Goal: Task Accomplishment & Management: Manage account settings

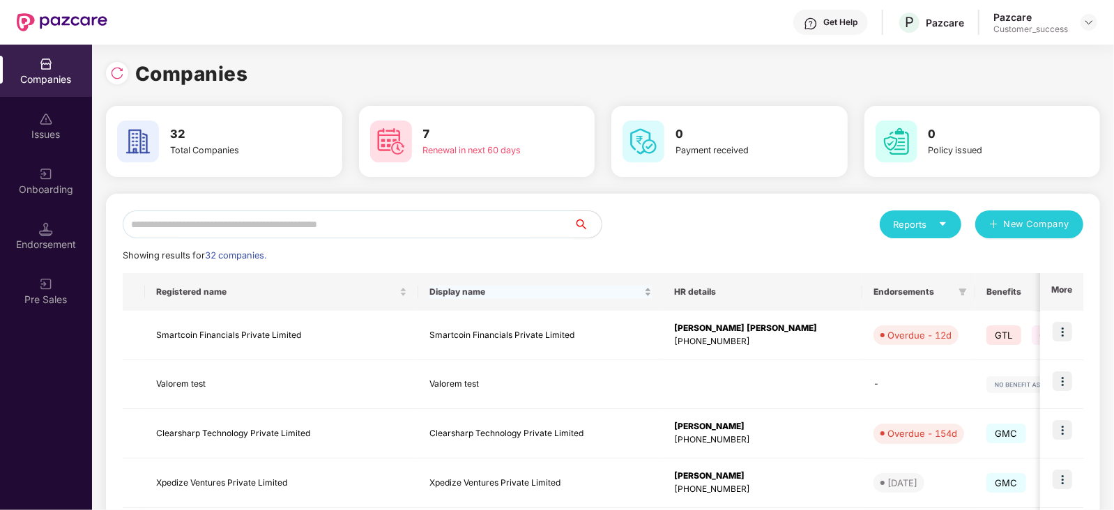
scroll to position [94, 0]
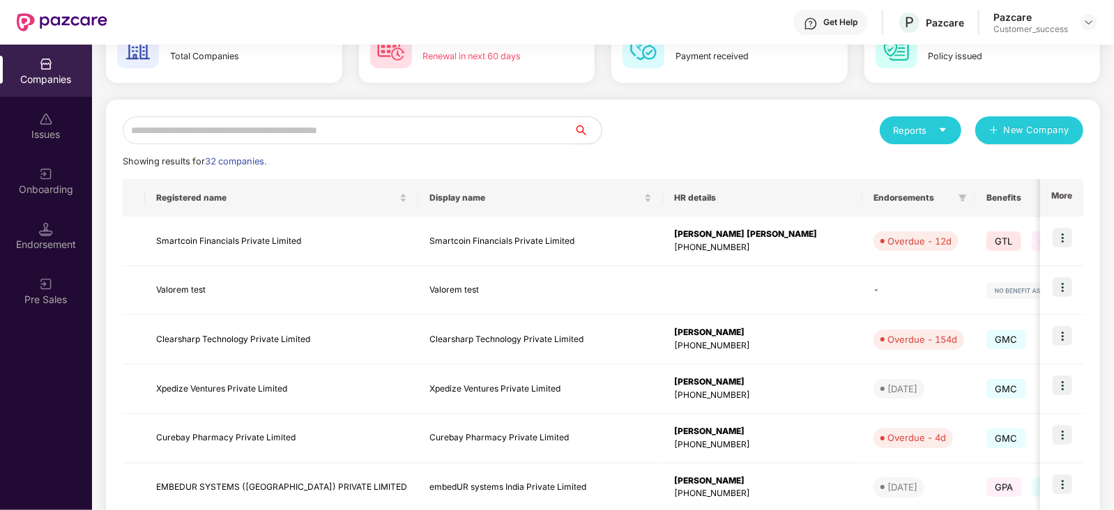
click at [494, 130] on input "text" at bounding box center [348, 130] width 451 height 28
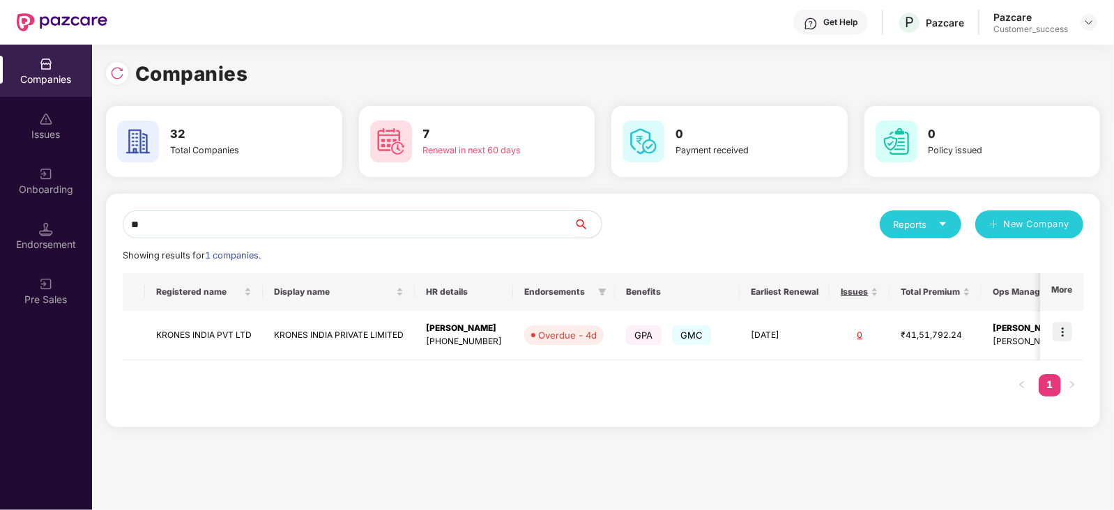
scroll to position [0, 0]
type input "****"
click at [1058, 335] on img at bounding box center [1063, 332] width 20 height 20
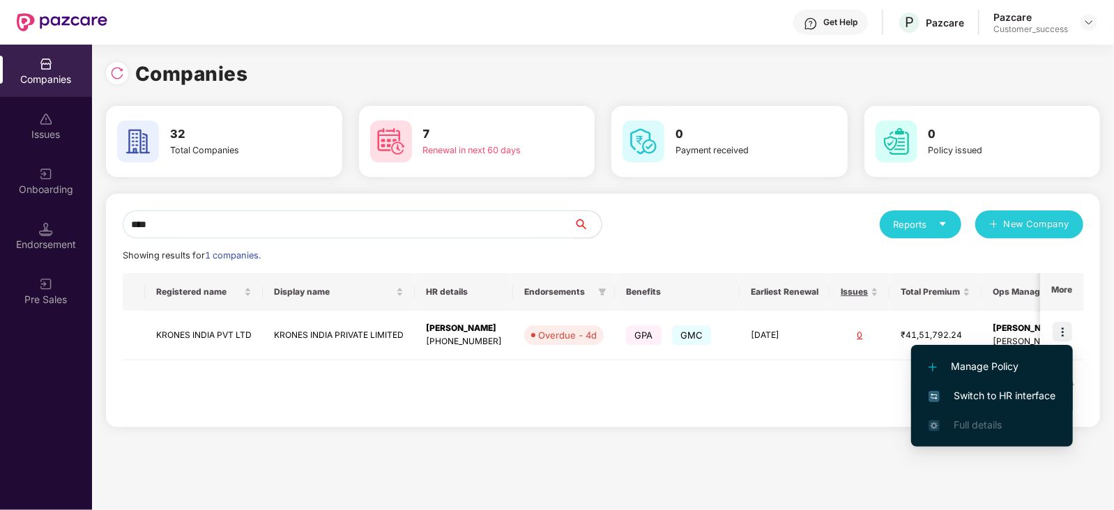
click at [992, 399] on span "Switch to HR interface" at bounding box center [992, 395] width 127 height 15
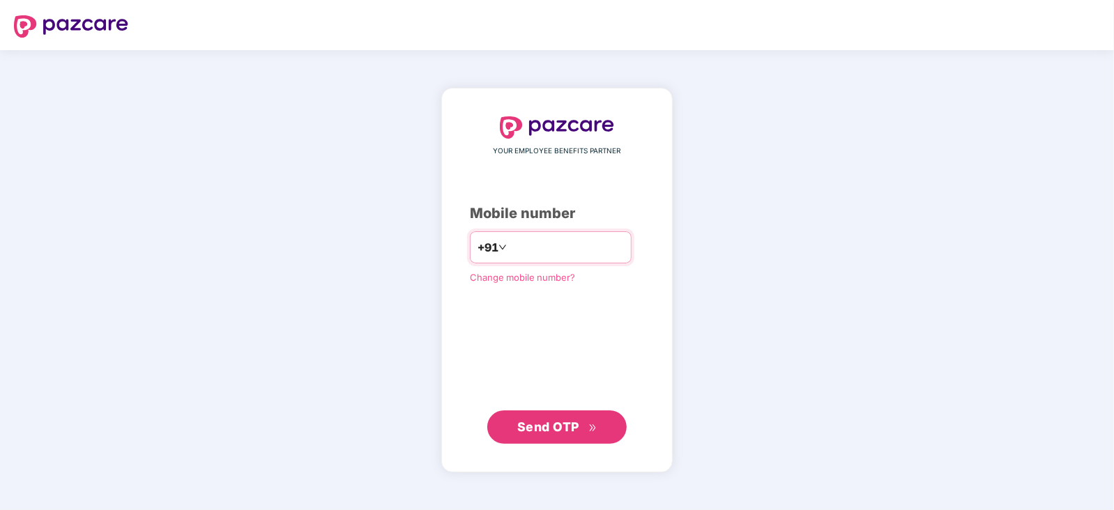
click at [584, 244] on input "number" at bounding box center [567, 247] width 114 height 22
type input "**********"
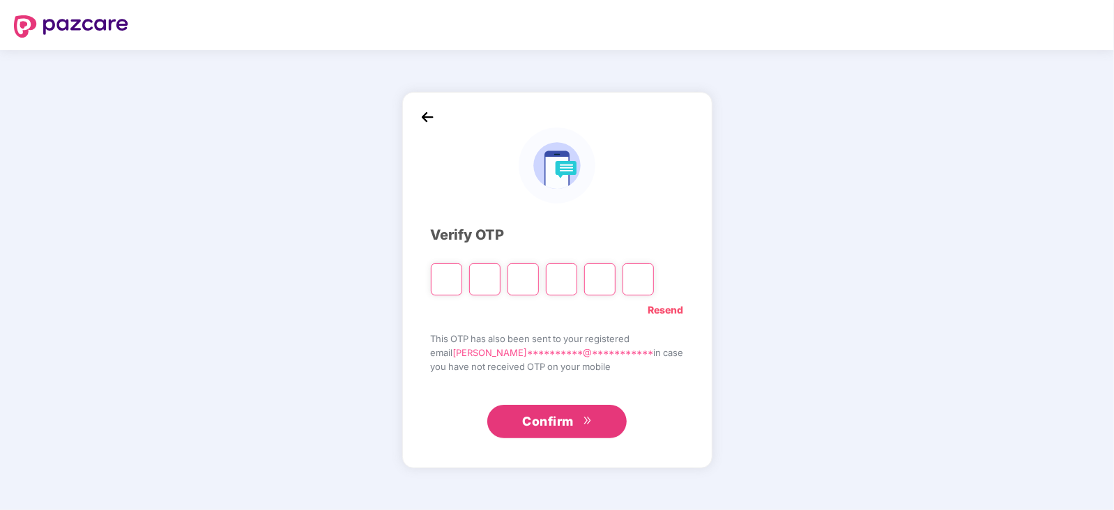
type input "*"
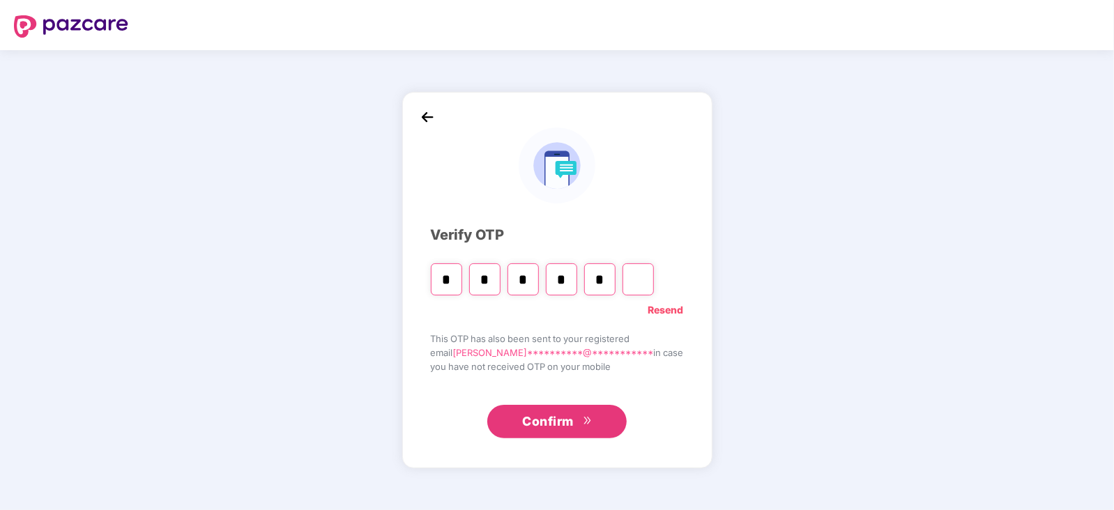
type input "*"
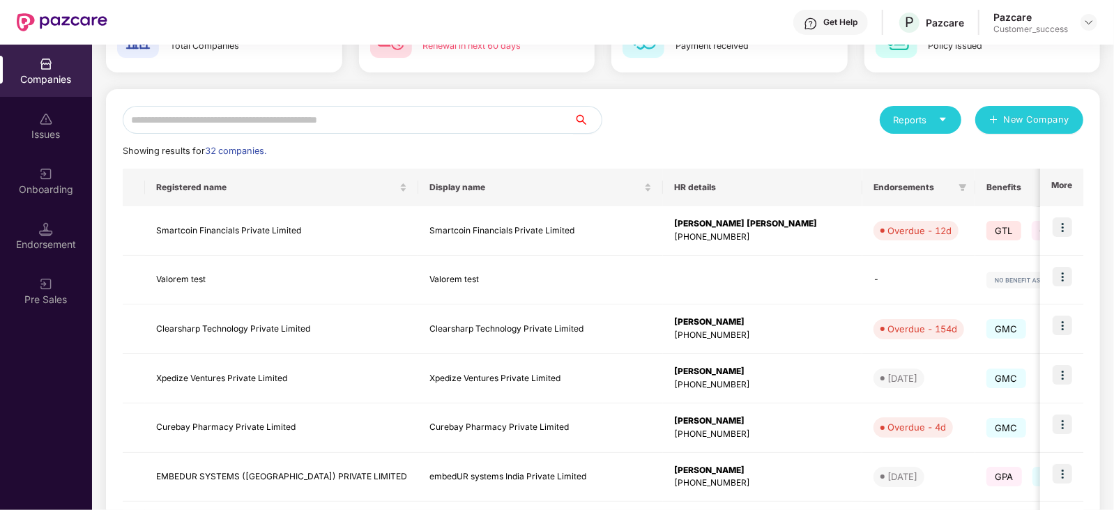
scroll to position [104, 0]
click at [261, 117] on input "text" at bounding box center [348, 121] width 451 height 28
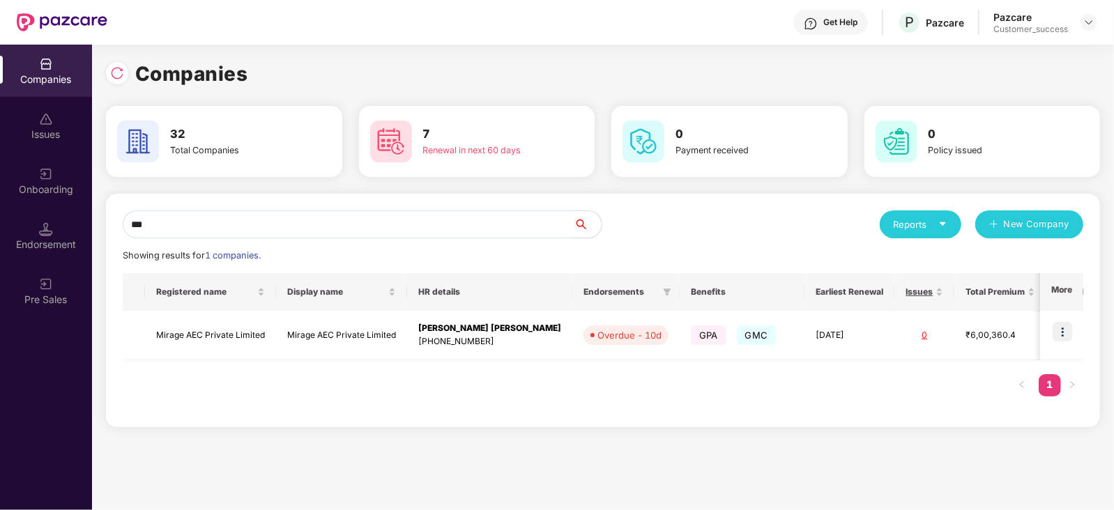
scroll to position [0, 0]
type input "****"
click at [1070, 326] on img at bounding box center [1063, 332] width 20 height 20
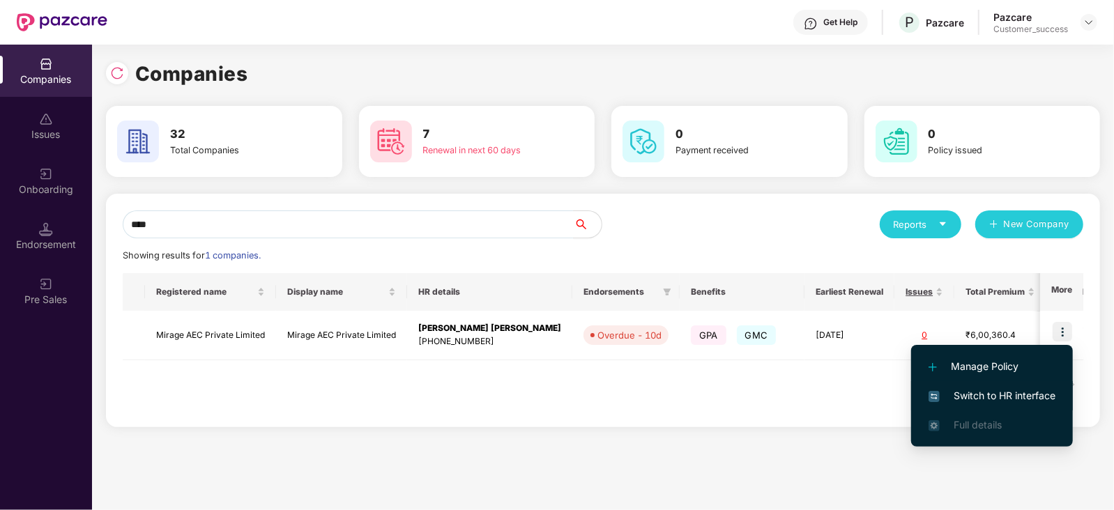
click at [987, 395] on span "Switch to HR interface" at bounding box center [992, 395] width 127 height 15
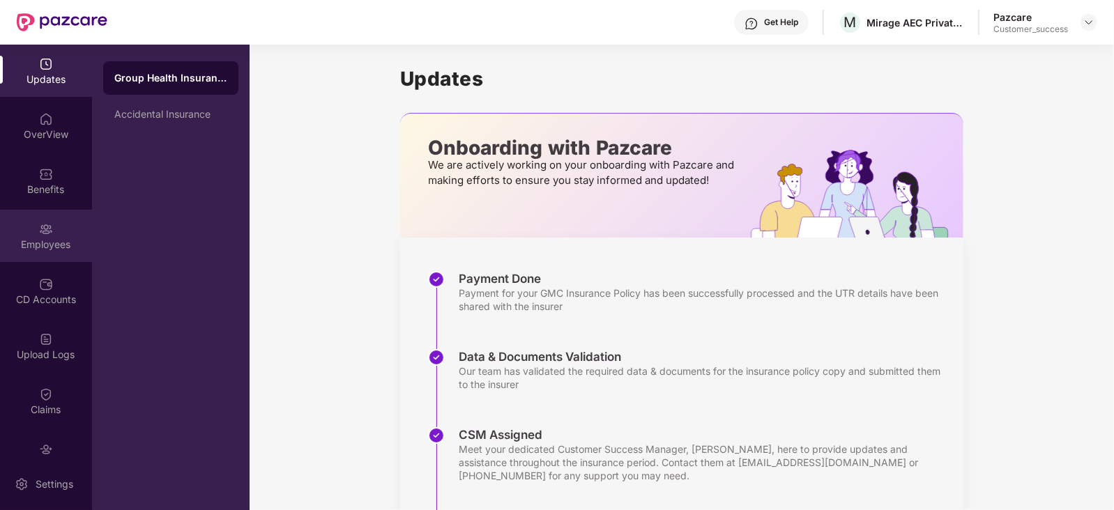
click at [45, 245] on div "Employees" at bounding box center [46, 245] width 92 height 14
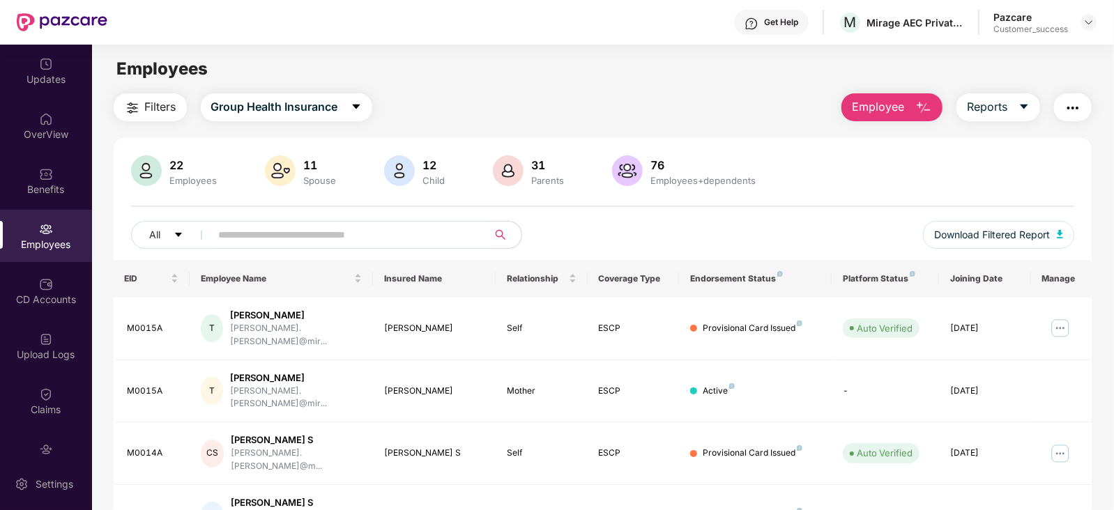
click at [420, 234] on input "text" at bounding box center [344, 235] width 250 height 21
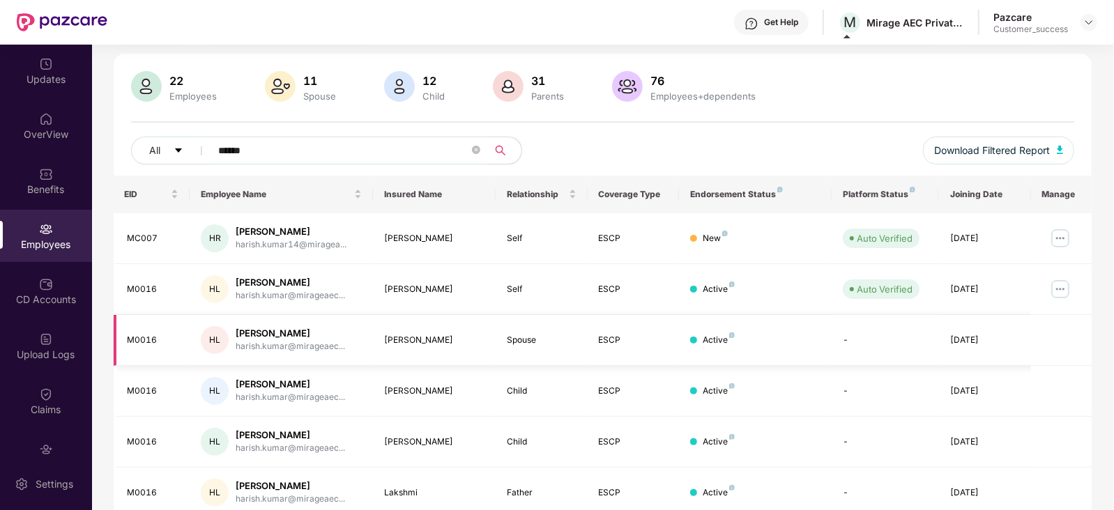
scroll to position [142, 0]
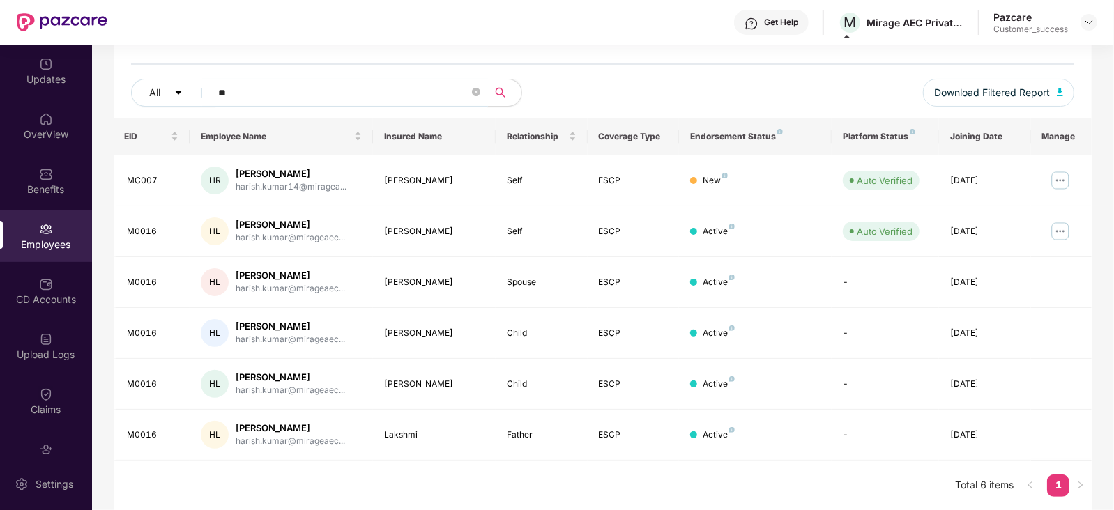
type input "*"
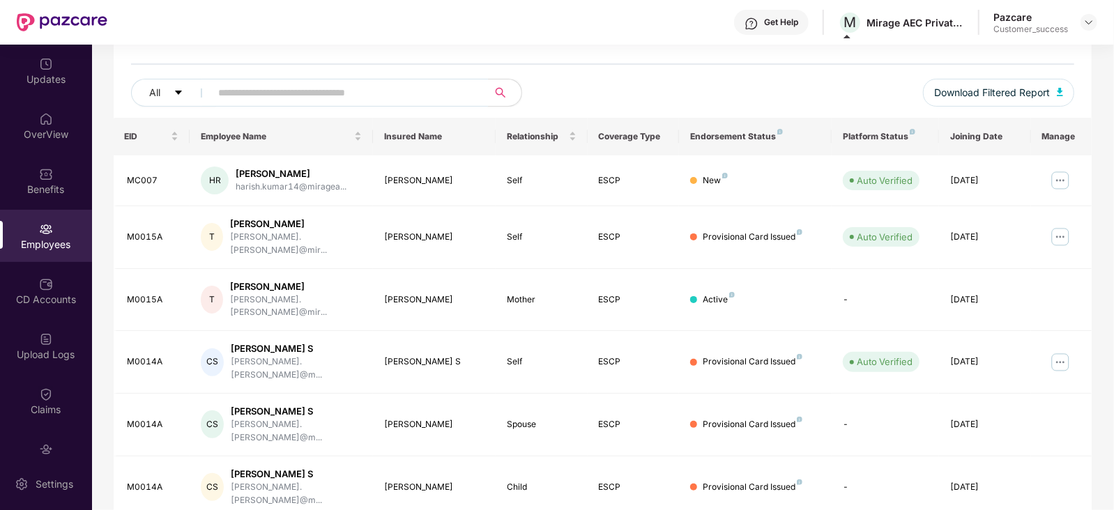
drag, startPoint x: 381, startPoint y: 92, endPoint x: 450, endPoint y: 78, distance: 70.4
click at [450, 79] on span at bounding box center [345, 93] width 286 height 28
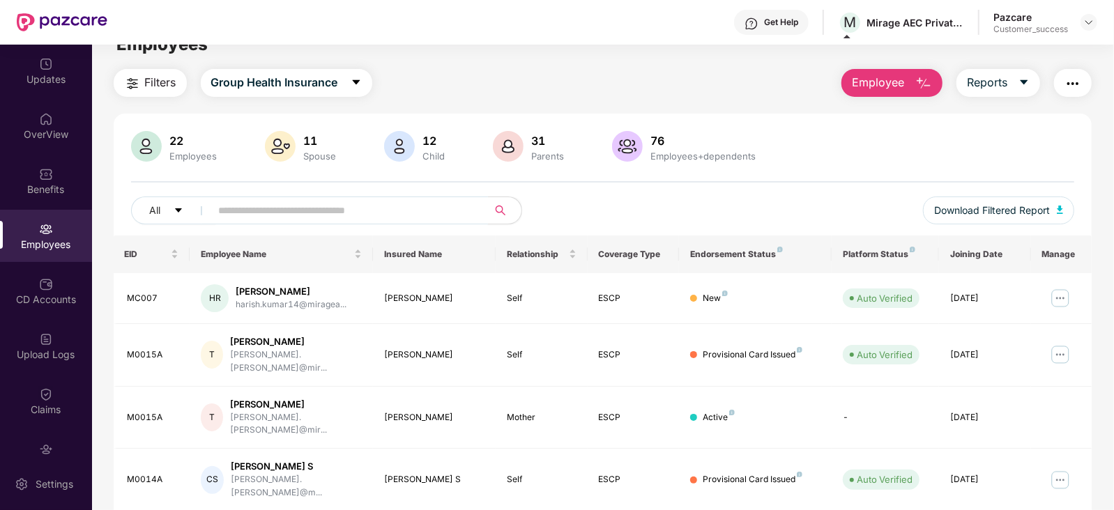
scroll to position [21, 0]
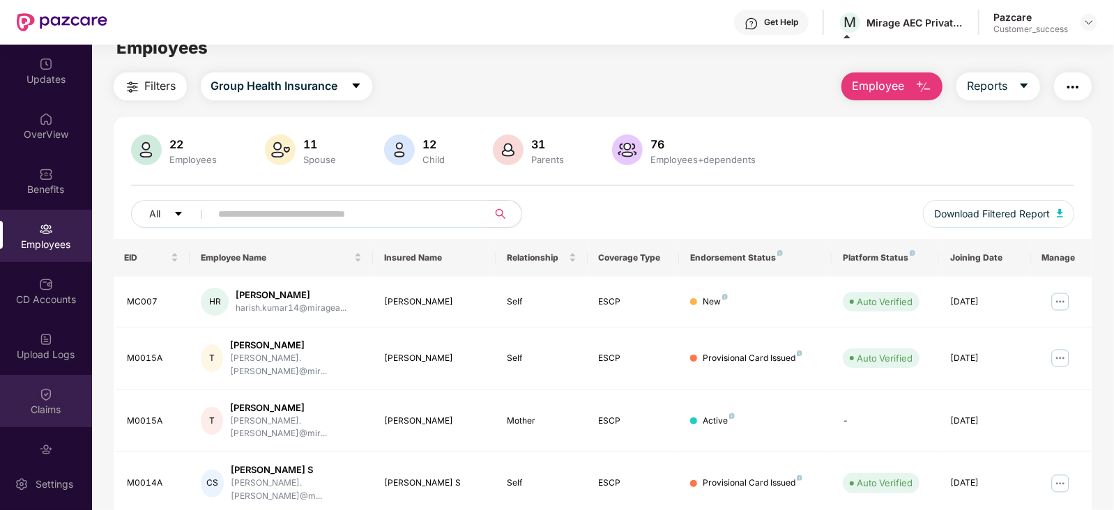
click at [33, 388] on div "Claims" at bounding box center [46, 401] width 92 height 52
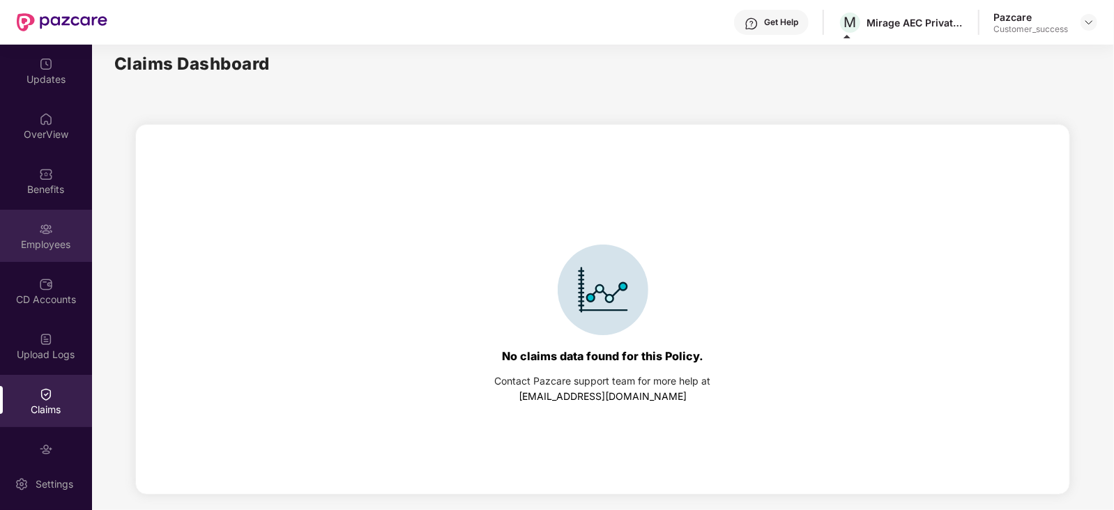
scroll to position [82, 0]
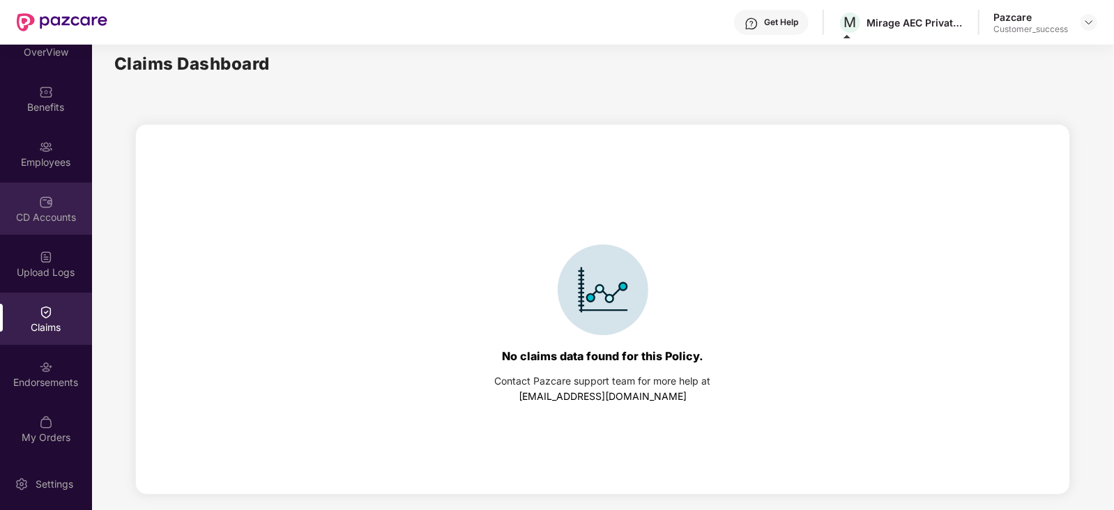
click at [45, 204] on img at bounding box center [46, 202] width 14 height 14
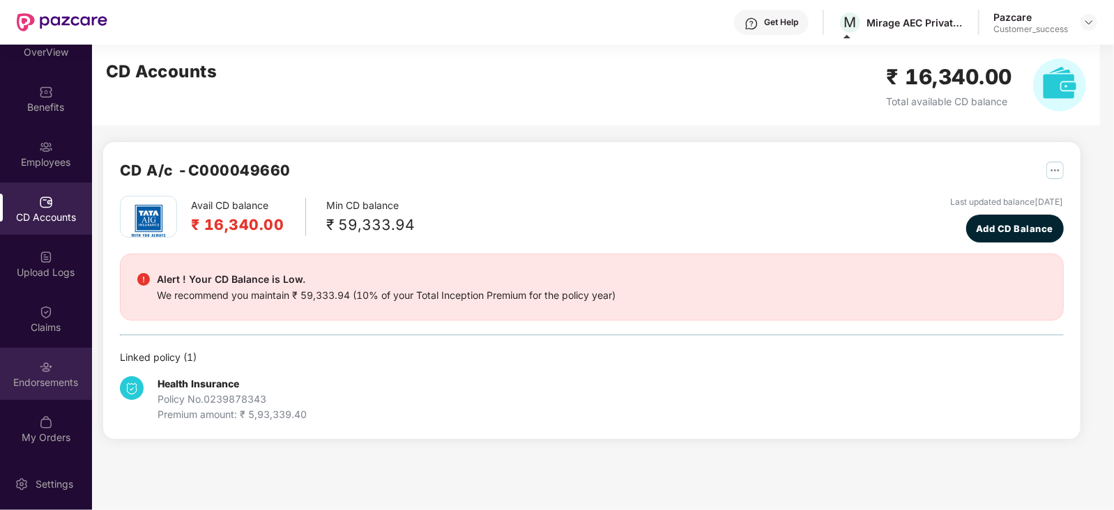
click at [40, 384] on div "Endorsements" at bounding box center [46, 383] width 92 height 14
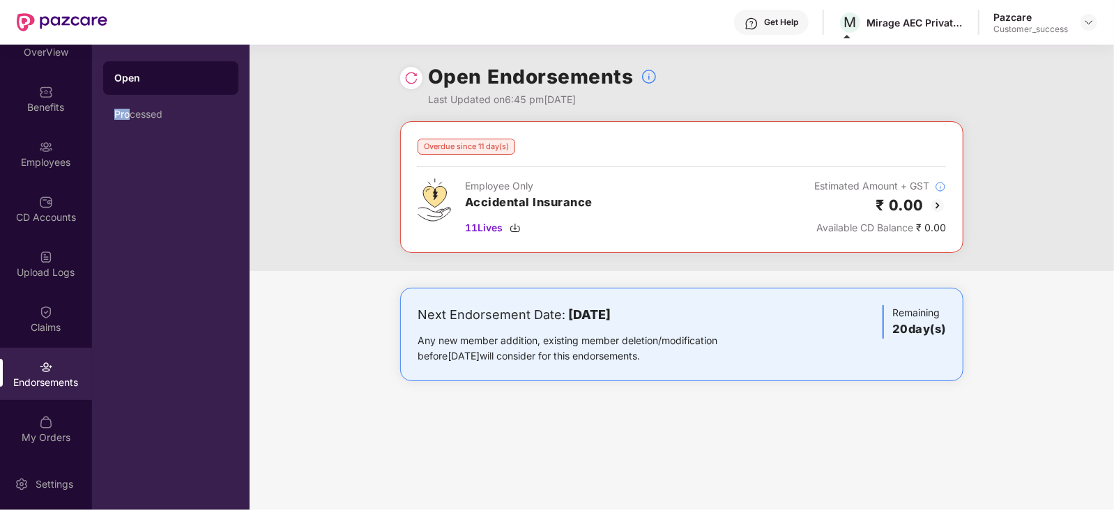
drag, startPoint x: 108, startPoint y: 345, endPoint x: 128, endPoint y: 255, distance: 92.0
click at [128, 255] on div "Open Processed" at bounding box center [171, 278] width 158 height 466
drag, startPoint x: 138, startPoint y: 149, endPoint x: 142, endPoint y: 117, distance: 31.7
click at [142, 117] on div "Open Processed" at bounding box center [171, 278] width 158 height 466
click at [126, 109] on div "Processed" at bounding box center [170, 114] width 113 height 11
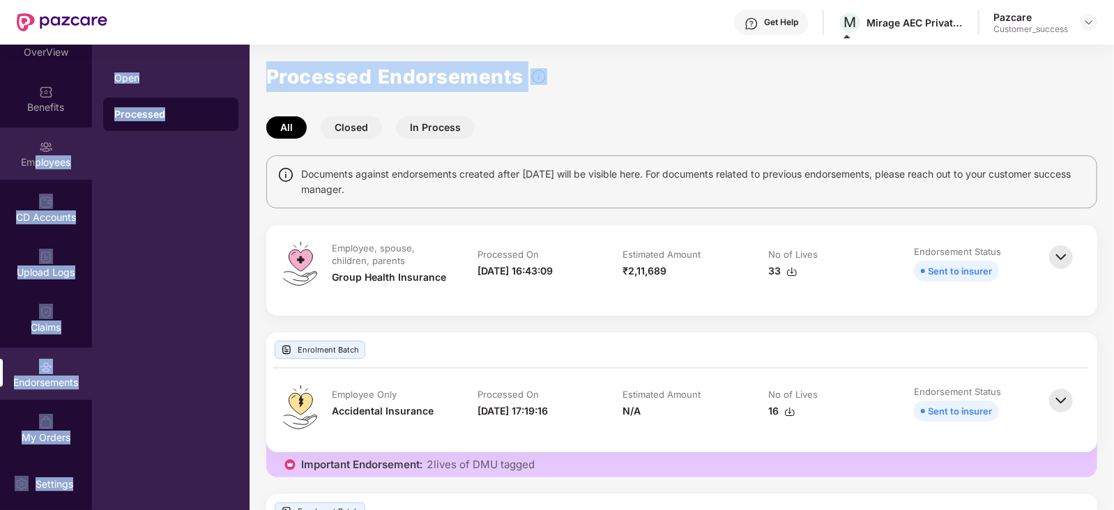
drag, startPoint x: 718, startPoint y: 84, endPoint x: 33, endPoint y: 167, distance: 689.7
click at [33, 167] on div "Updates OverView Benefits Employees CD Accounts Upload Logs Claims Endorsements…" at bounding box center [557, 278] width 1114 height 466
click at [45, 147] on img at bounding box center [46, 147] width 14 height 14
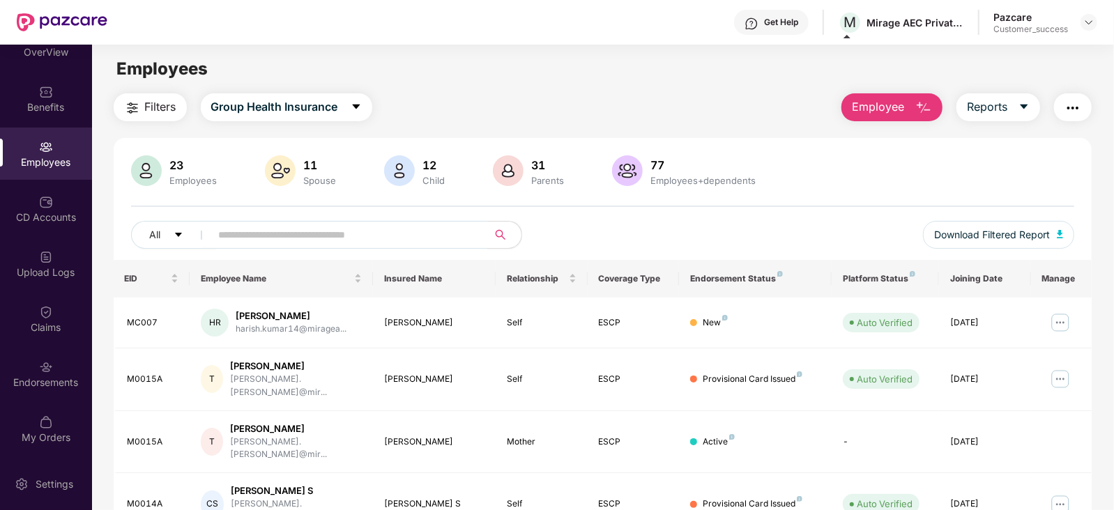
click at [628, 78] on div "Employees" at bounding box center [603, 69] width 1022 height 26
drag, startPoint x: 528, startPoint y: -76, endPoint x: 105, endPoint y: -63, distance: 423.5
click at [105, 0] on html "Get Help M Mirage AEC Private Limited Pazcare Customer_success Updates OverView…" at bounding box center [557, 255] width 1114 height 510
click at [1086, 19] on img at bounding box center [1089, 22] width 11 height 11
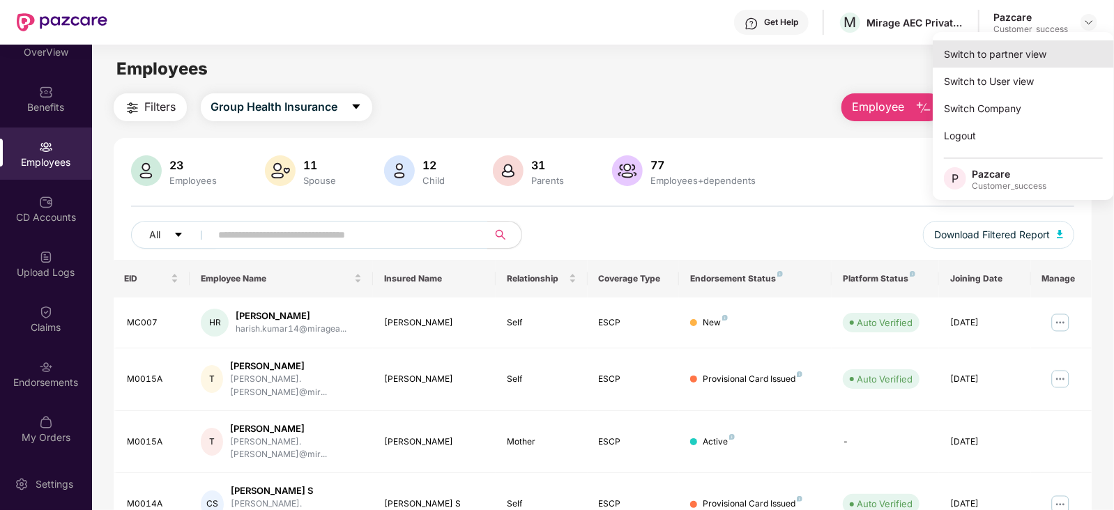
click at [1045, 43] on div "Switch to partner view" at bounding box center [1023, 53] width 181 height 27
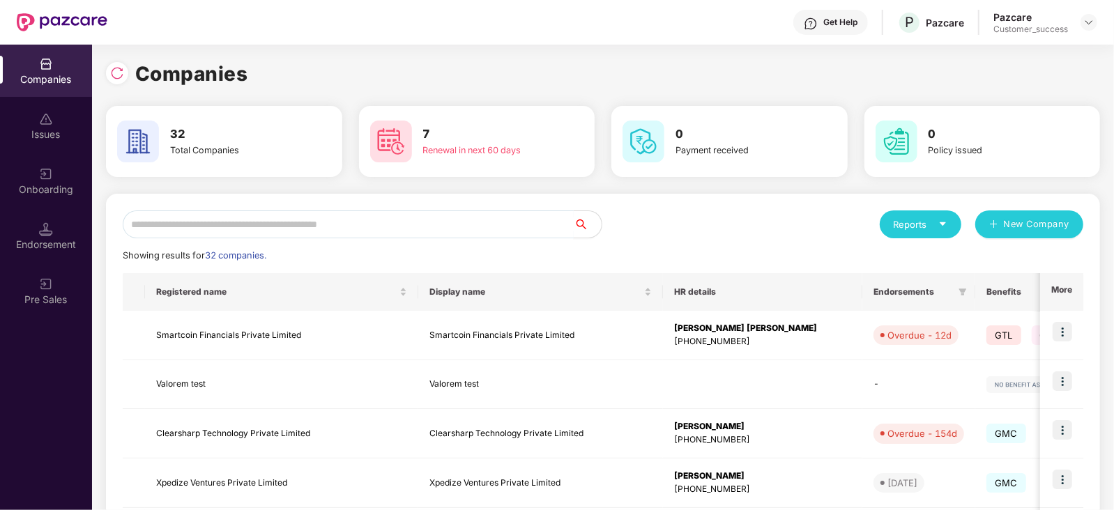
click at [362, 227] on input "text" at bounding box center [348, 225] width 451 height 28
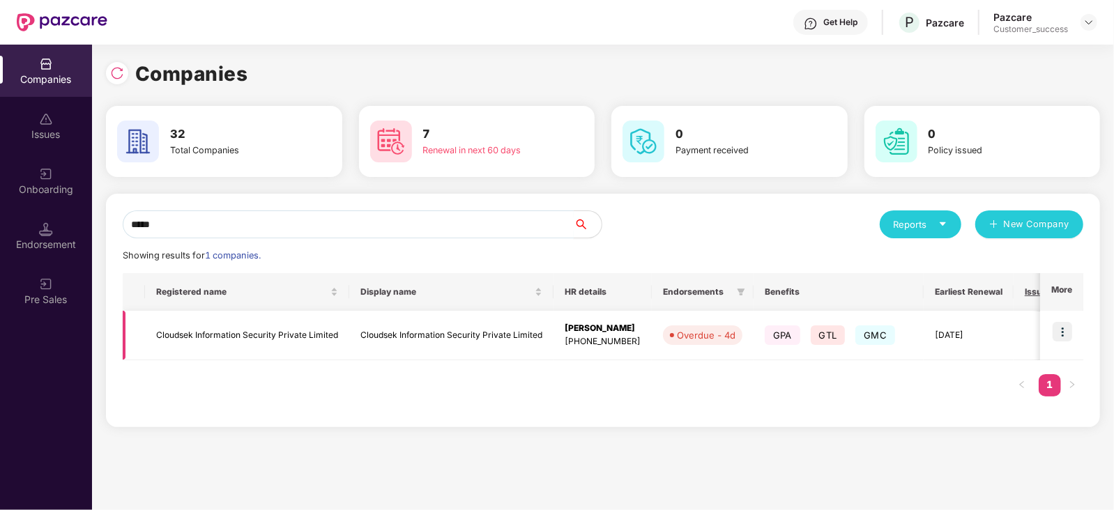
type input "*****"
click at [1060, 332] on img at bounding box center [1063, 332] width 20 height 20
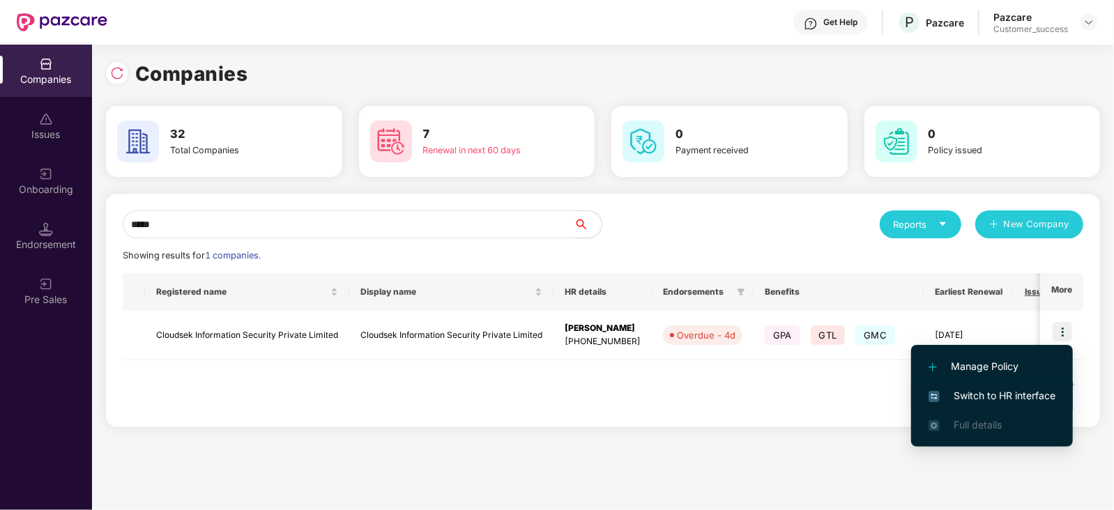
click at [1015, 398] on span "Switch to HR interface" at bounding box center [992, 395] width 127 height 15
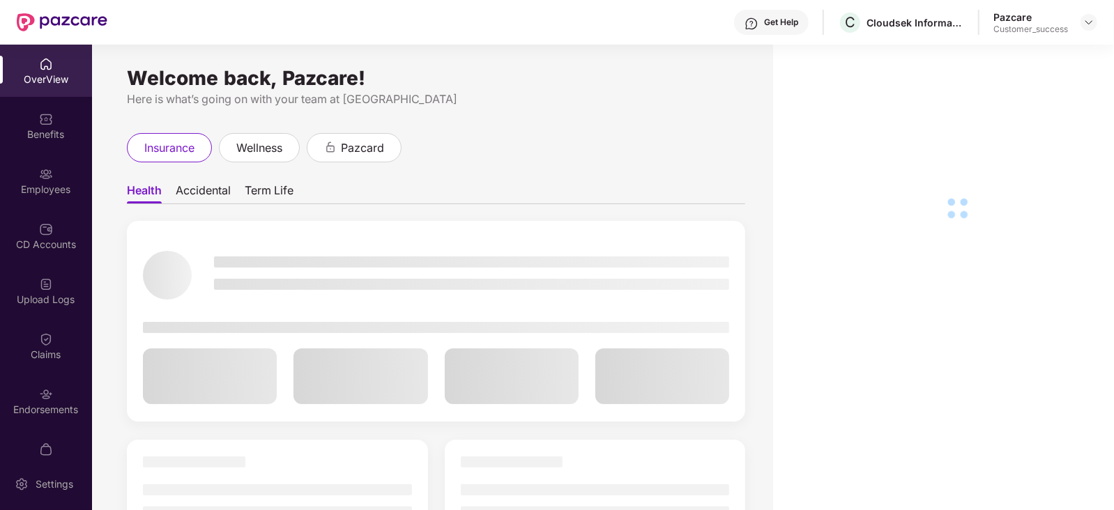
click at [48, 166] on div at bounding box center [46, 173] width 14 height 14
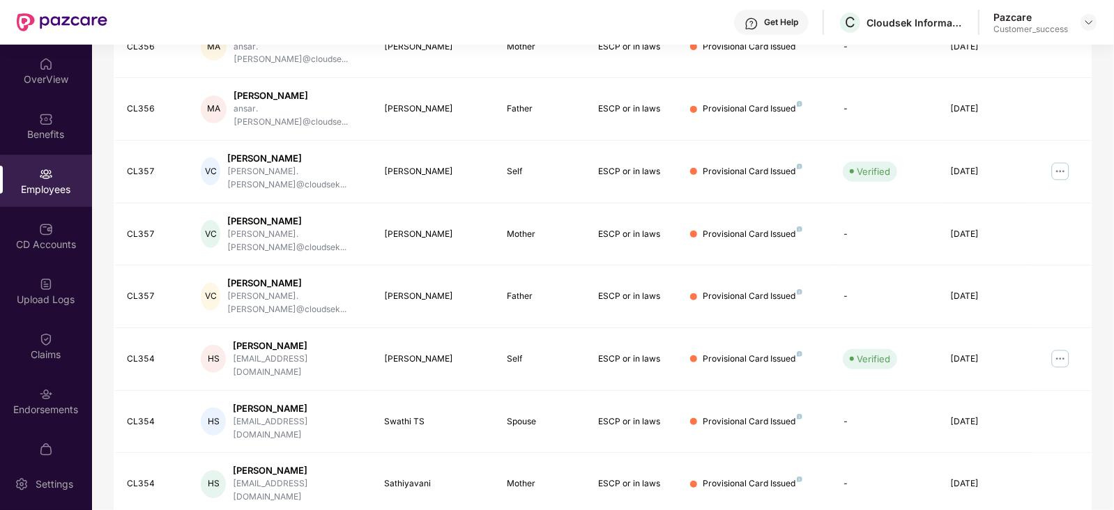
scroll to position [0, 0]
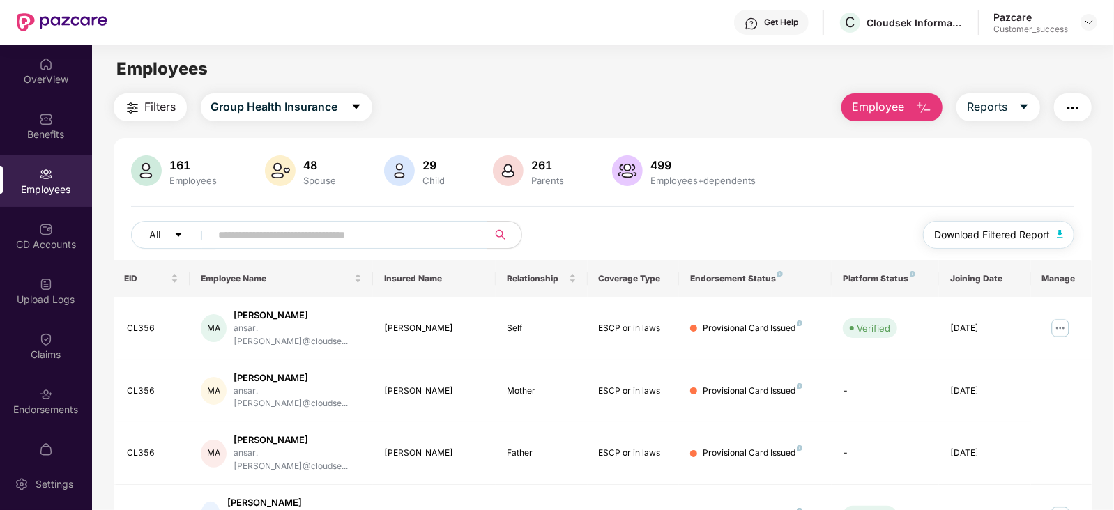
click at [952, 241] on span "Download Filtered Report" at bounding box center [992, 234] width 116 height 15
